Goal: Task Accomplishment & Management: Manage account settings

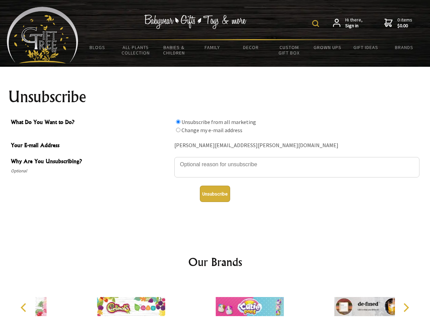
click at [317, 24] on img at bounding box center [316, 23] width 7 height 7
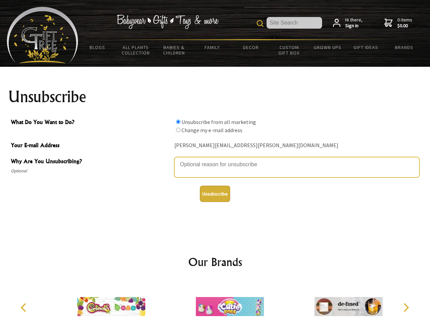
click at [215, 160] on textarea "Why Are You Unsubscribing?" at bounding box center [297, 167] width 245 height 20
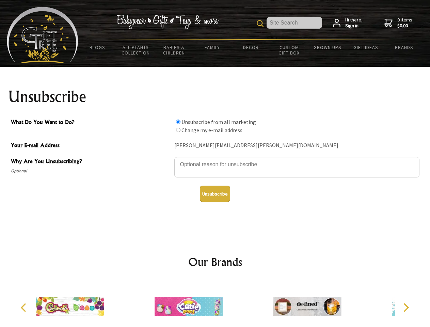
click at [178, 122] on input "What Do You Want to Do?" at bounding box center [178, 122] width 4 height 4
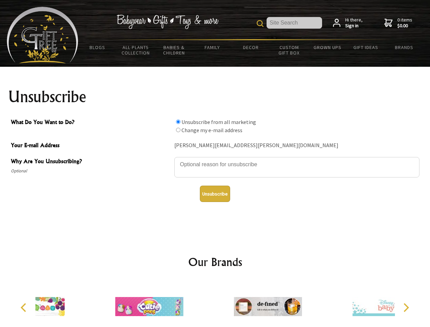
click at [178, 130] on input "What Do You Want to Do?" at bounding box center [178, 130] width 4 height 4
radio input "true"
click at [215, 194] on button "Unsubscribe" at bounding box center [215, 194] width 30 height 16
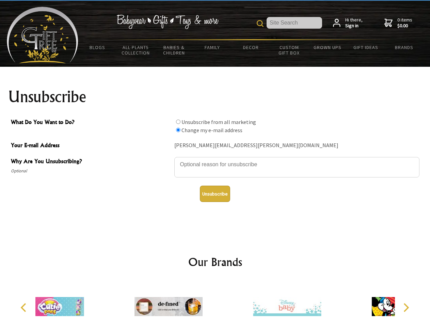
click at [215, 304] on div at bounding box center [168, 307] width 119 height 53
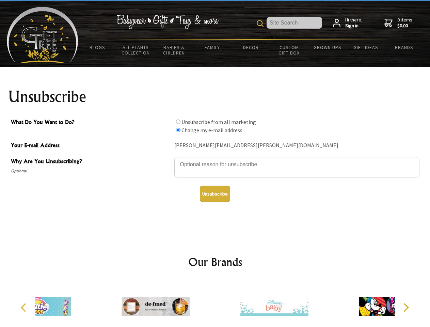
click at [25, 308] on icon "Previous" at bounding box center [24, 307] width 9 height 9
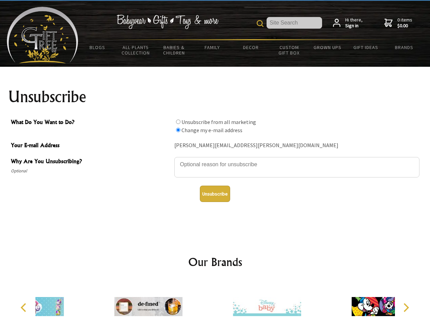
click at [406, 308] on icon "Next" at bounding box center [406, 307] width 9 height 9
